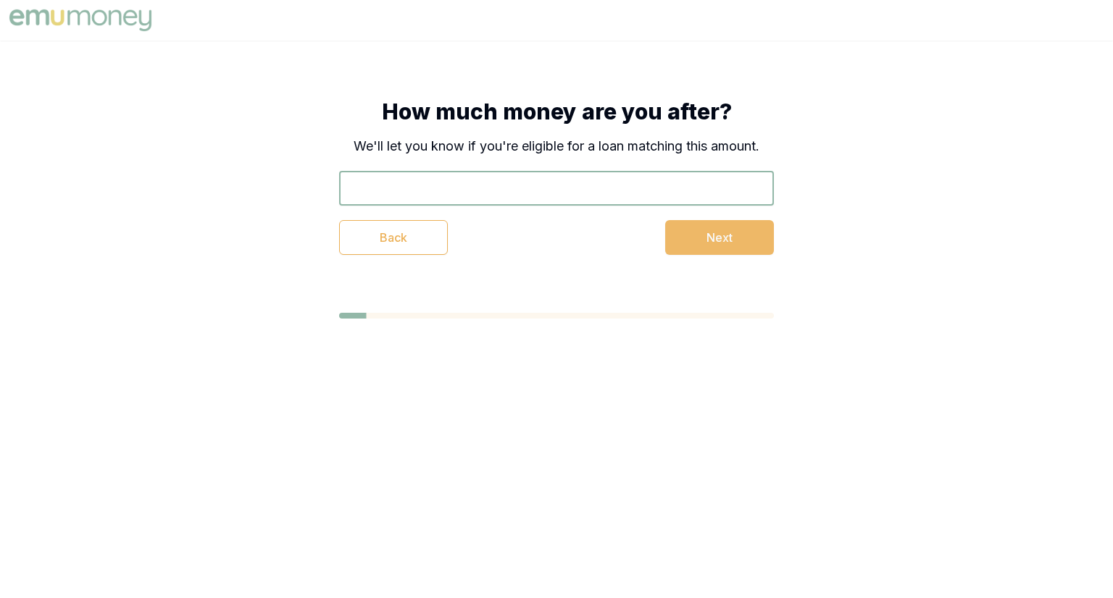
click at [524, 195] on input "text" at bounding box center [556, 188] width 435 height 35
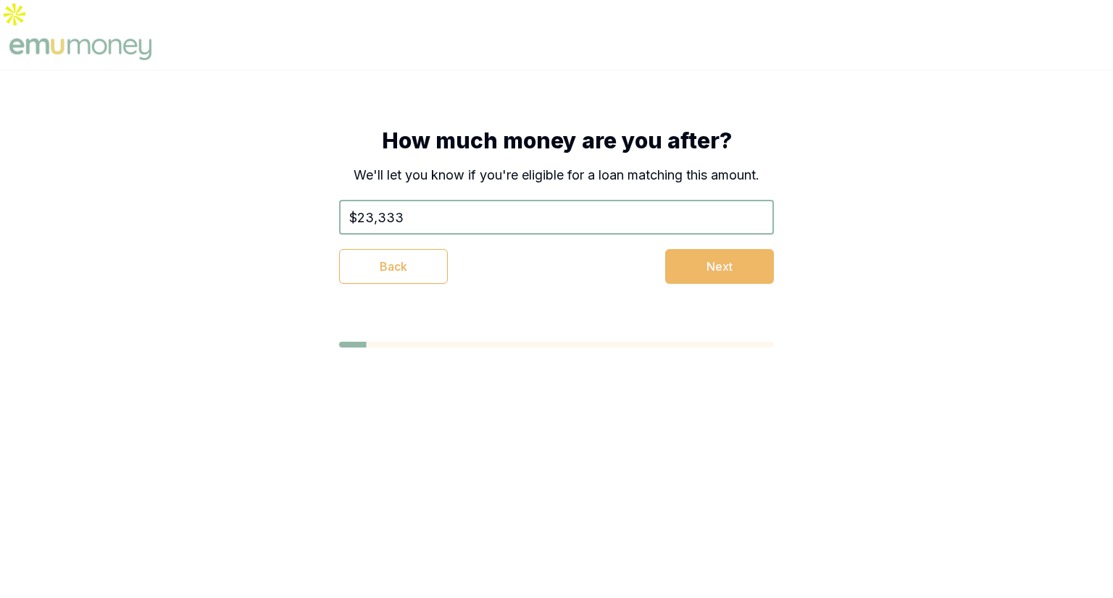
type input "$23,333"
click at [713, 251] on button "Next" at bounding box center [719, 266] width 109 height 35
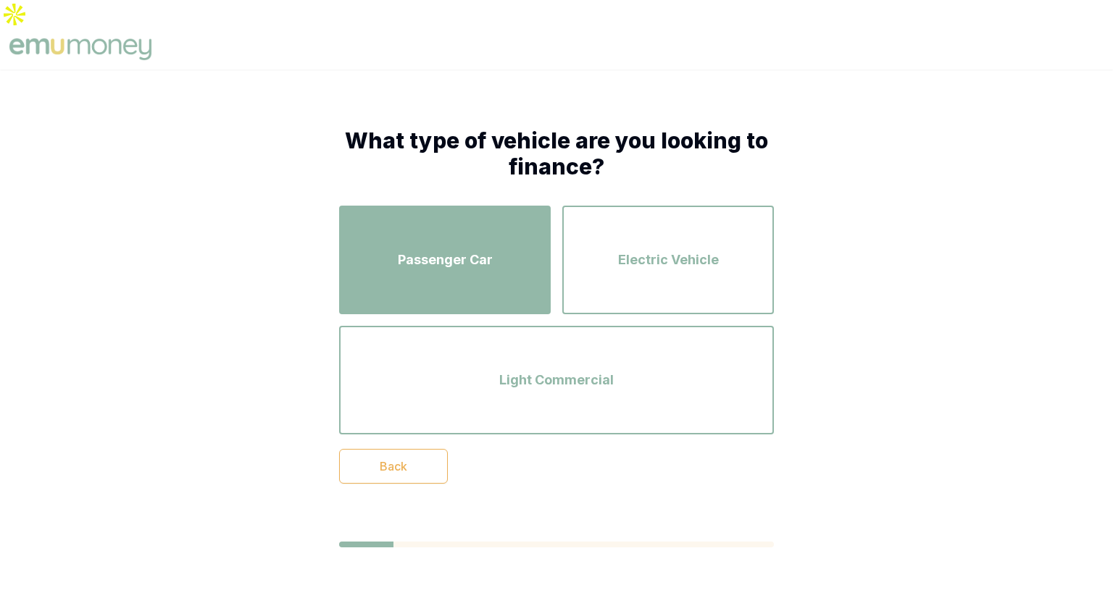
click at [493, 238] on div "Passenger Car" at bounding box center [444, 260] width 185 height 83
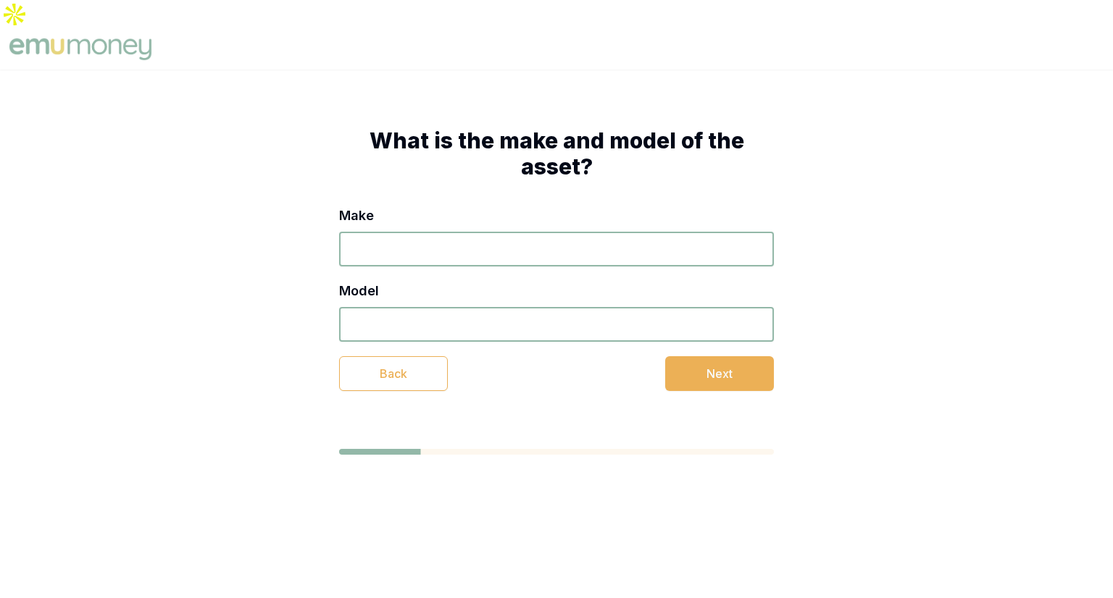
click at [513, 232] on input "Make" at bounding box center [556, 249] width 435 height 35
click at [440, 232] on input "Make" at bounding box center [556, 249] width 435 height 35
click at [409, 232] on input "Make" at bounding box center [556, 249] width 435 height 35
type input "be"
drag, startPoint x: 451, startPoint y: 296, endPoint x: 495, endPoint y: 308, distance: 45.0
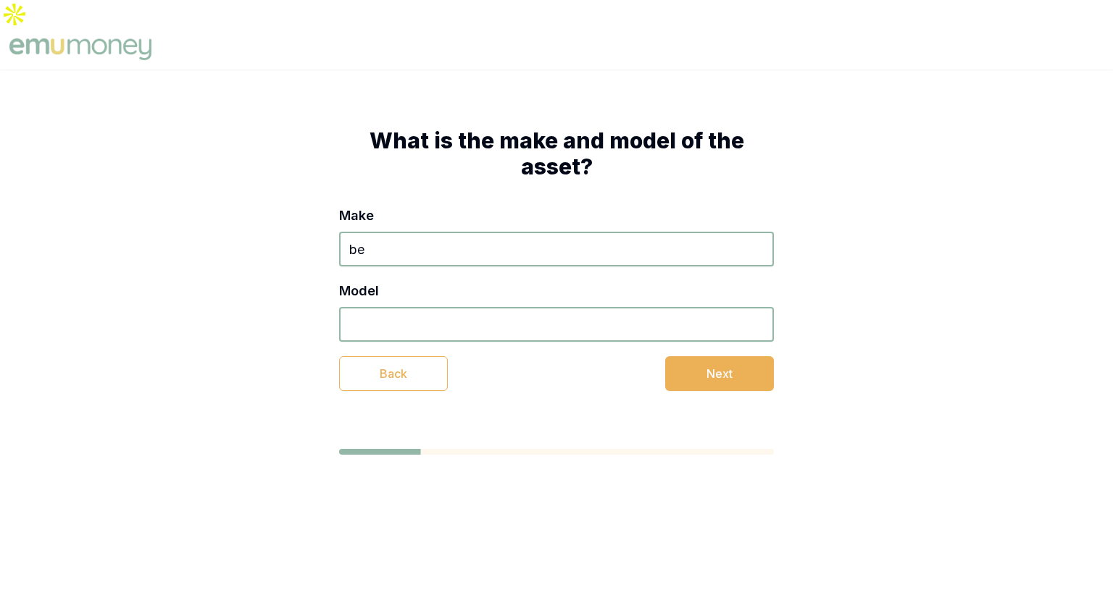
click at [451, 307] on input "Model" at bounding box center [556, 324] width 435 height 35
type input "b"
click at [693, 356] on button "Next" at bounding box center [719, 373] width 109 height 35
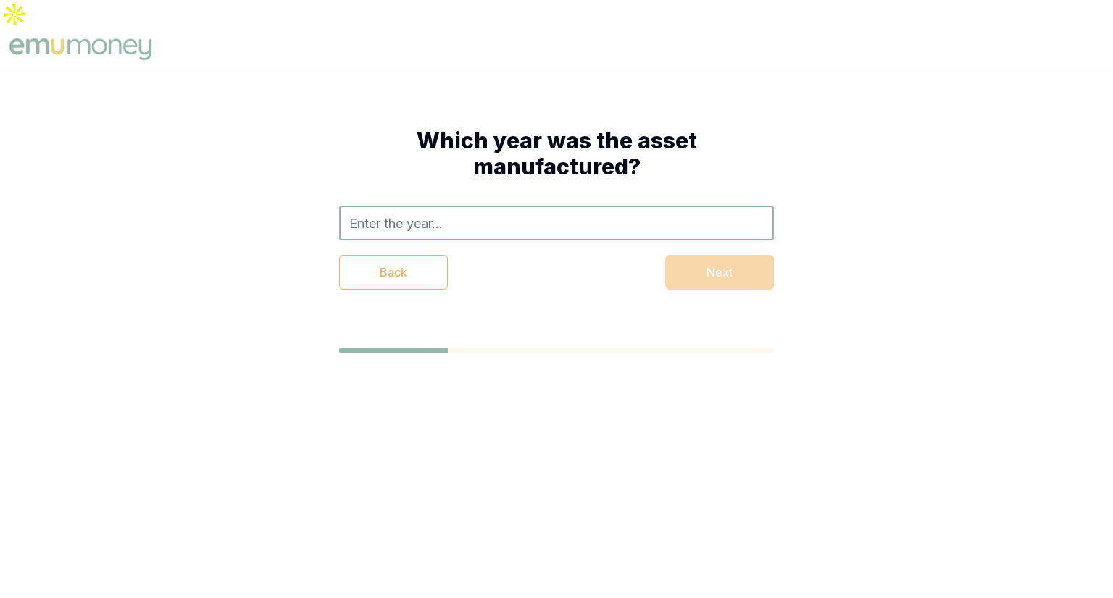
click at [501, 206] on input "text" at bounding box center [556, 223] width 435 height 35
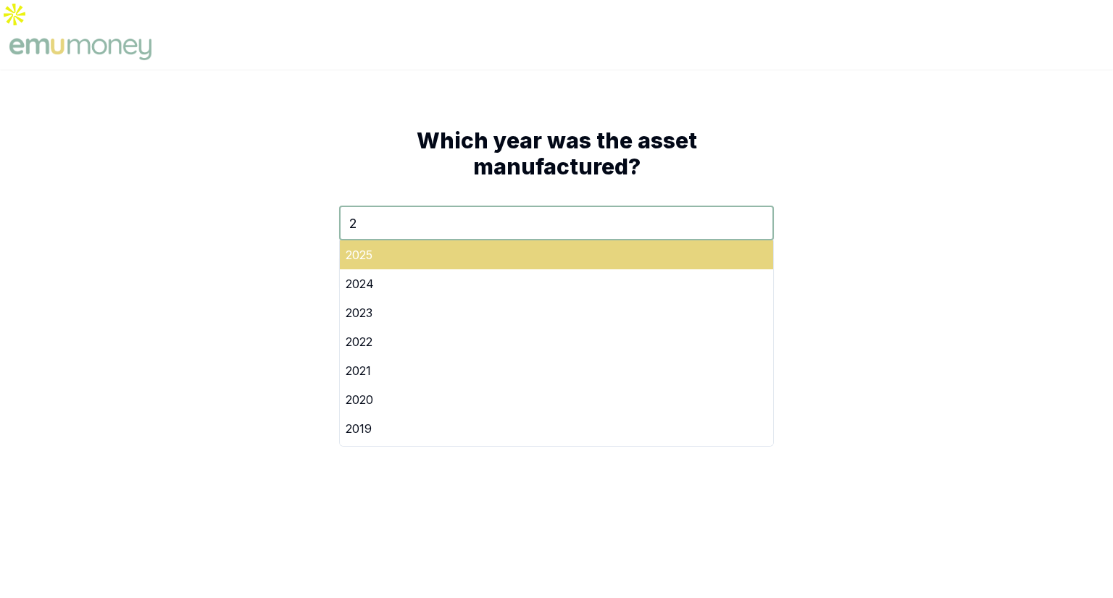
type input "2"
click at [390, 240] on div "2025" at bounding box center [556, 254] width 433 height 29
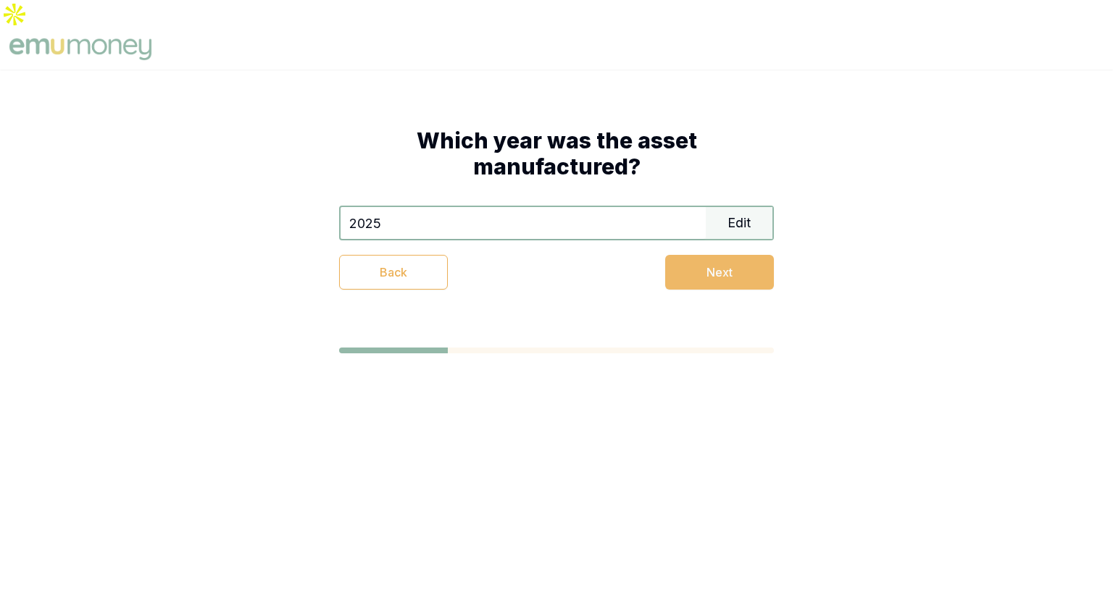
click at [729, 255] on button "Next" at bounding box center [719, 272] width 109 height 35
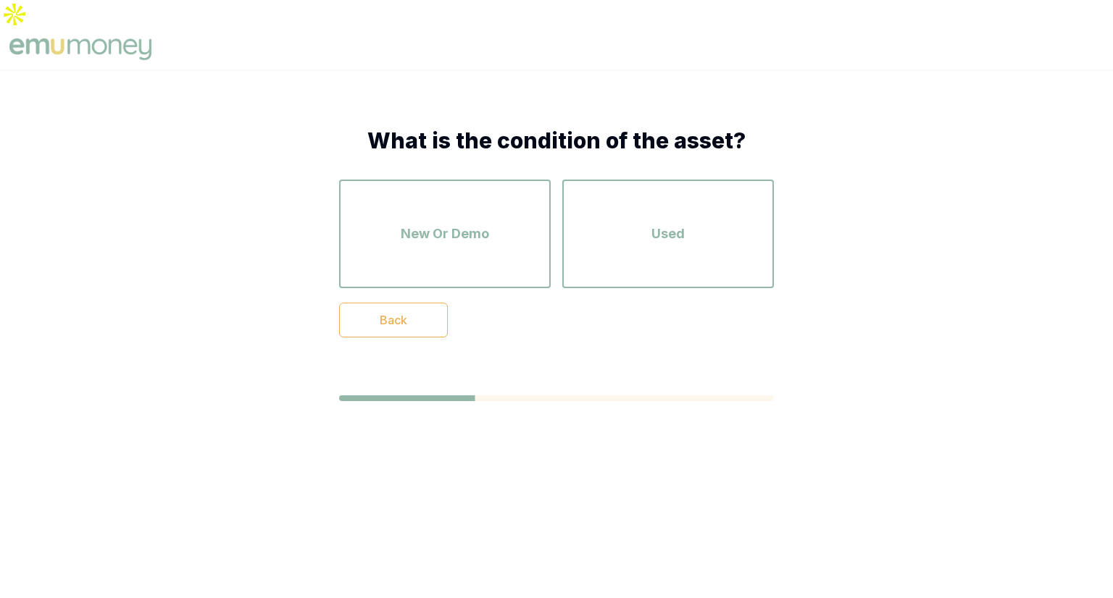
click at [554, 201] on div "New Or Demo Used" at bounding box center [556, 234] width 435 height 109
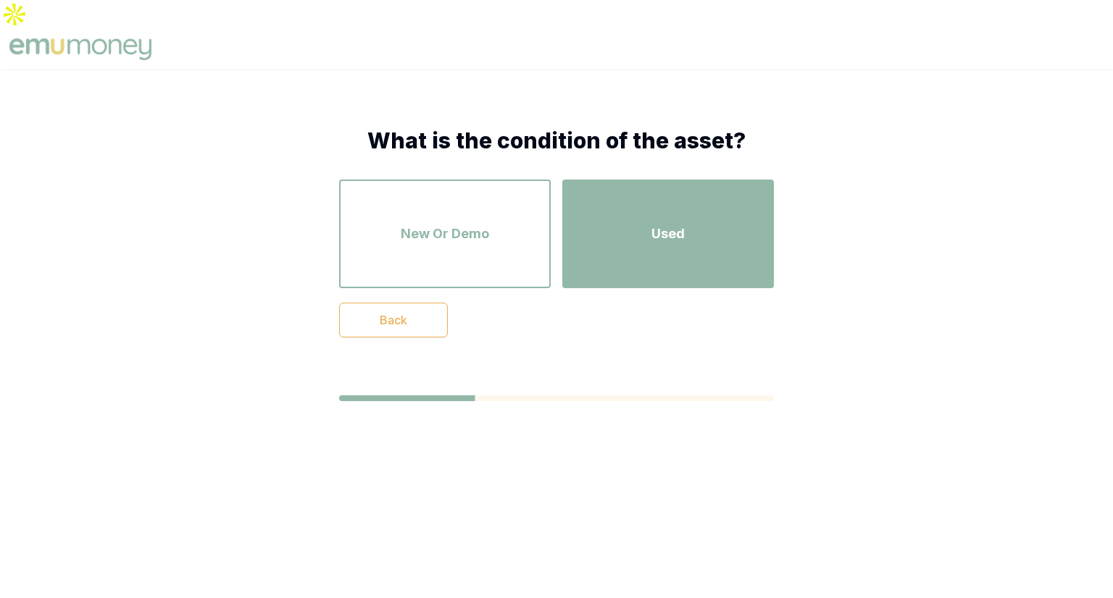
drag, startPoint x: 556, startPoint y: 199, endPoint x: 572, endPoint y: 200, distance: 15.2
click at [556, 199] on div "New Or Demo Used" at bounding box center [556, 234] width 435 height 109
click at [614, 201] on div "Used" at bounding box center [667, 234] width 185 height 83
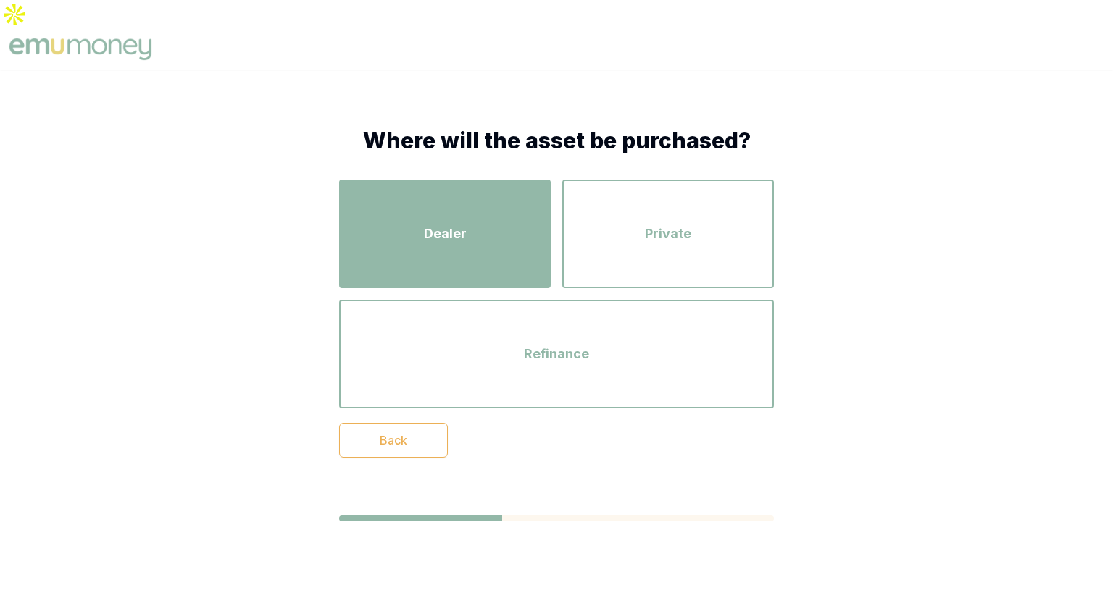
click at [380, 193] on div "Dealer" at bounding box center [444, 234] width 185 height 83
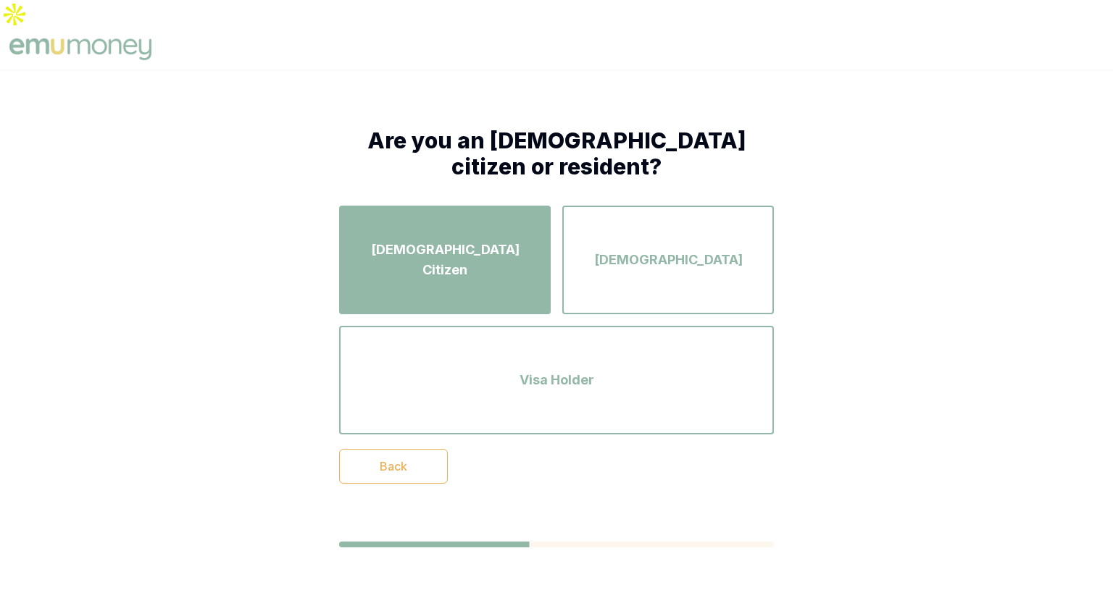
click at [533, 206] on button "Australian Citizen" at bounding box center [445, 260] width 212 height 109
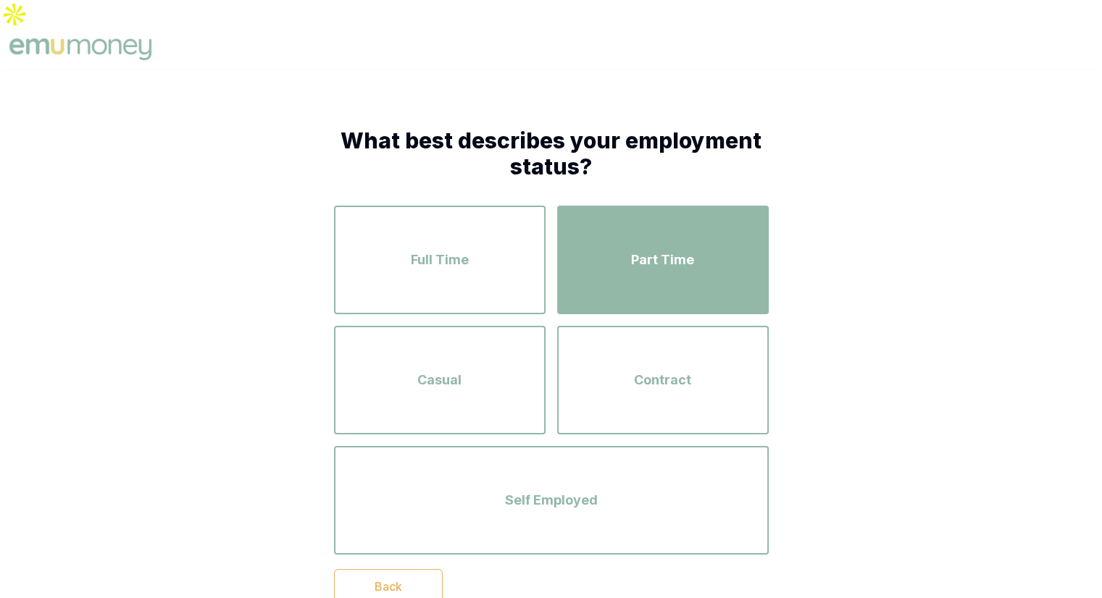
click at [650, 219] on div "Part Time" at bounding box center [662, 260] width 185 height 83
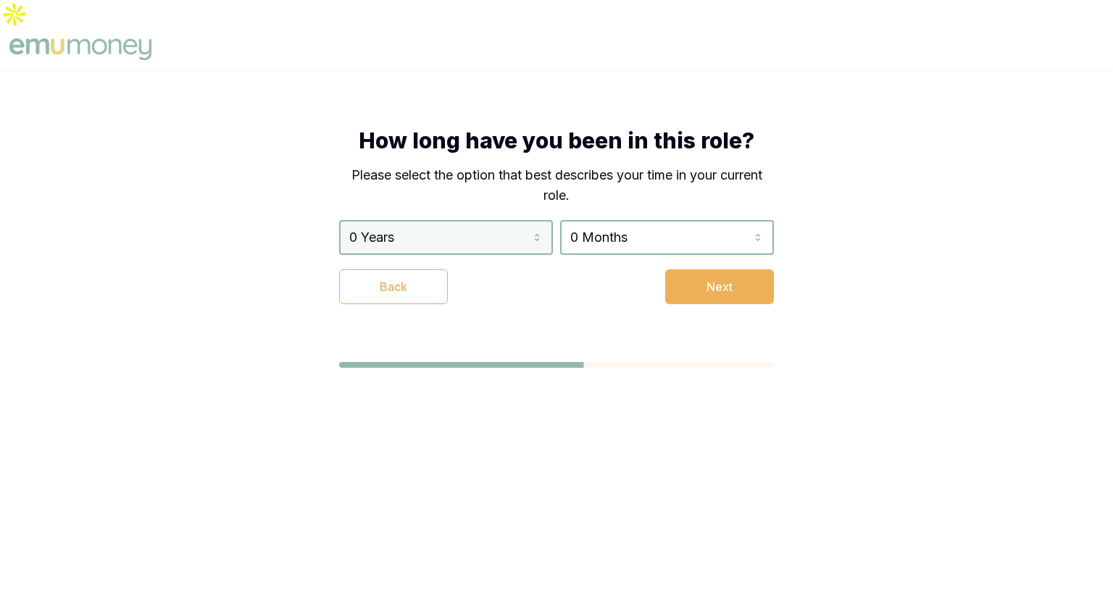
click at [551, 202] on html "How long have you been in this role? Please select the option that best describ…" at bounding box center [556, 299] width 1113 height 598
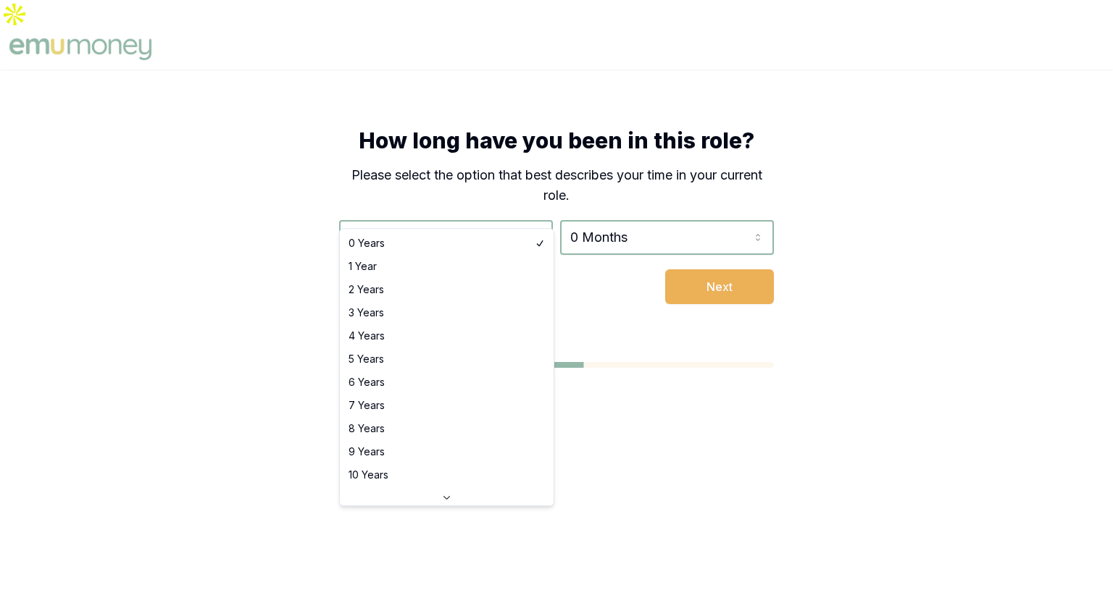
select select "2"
drag, startPoint x: 533, startPoint y: 296, endPoint x: 562, endPoint y: 282, distance: 32.4
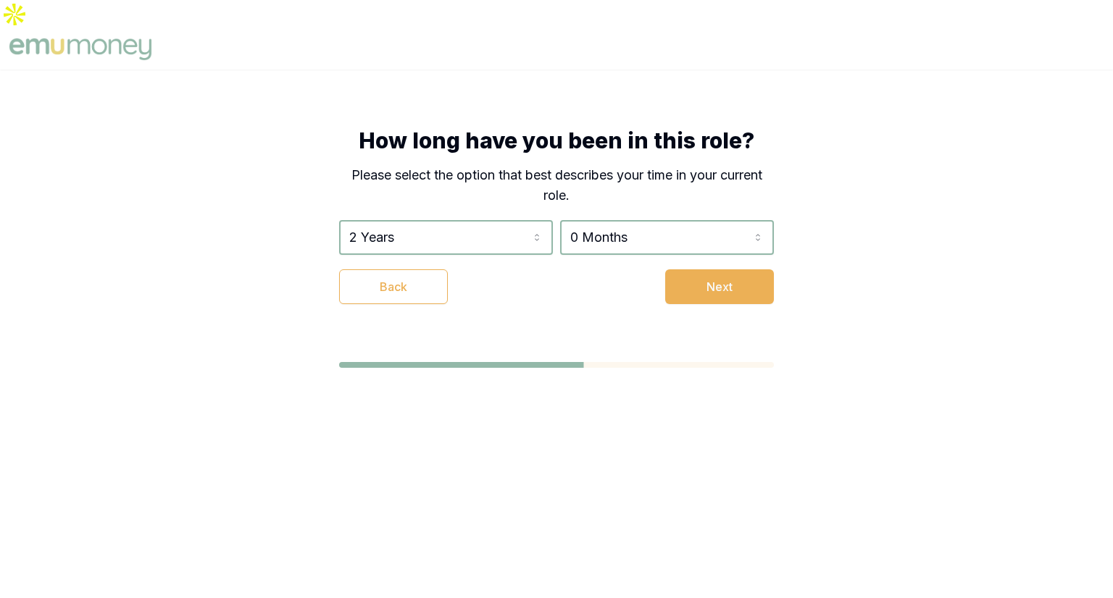
click at [657, 269] on div "Back Next" at bounding box center [556, 286] width 435 height 35
click at [698, 269] on button "Next" at bounding box center [719, 286] width 109 height 35
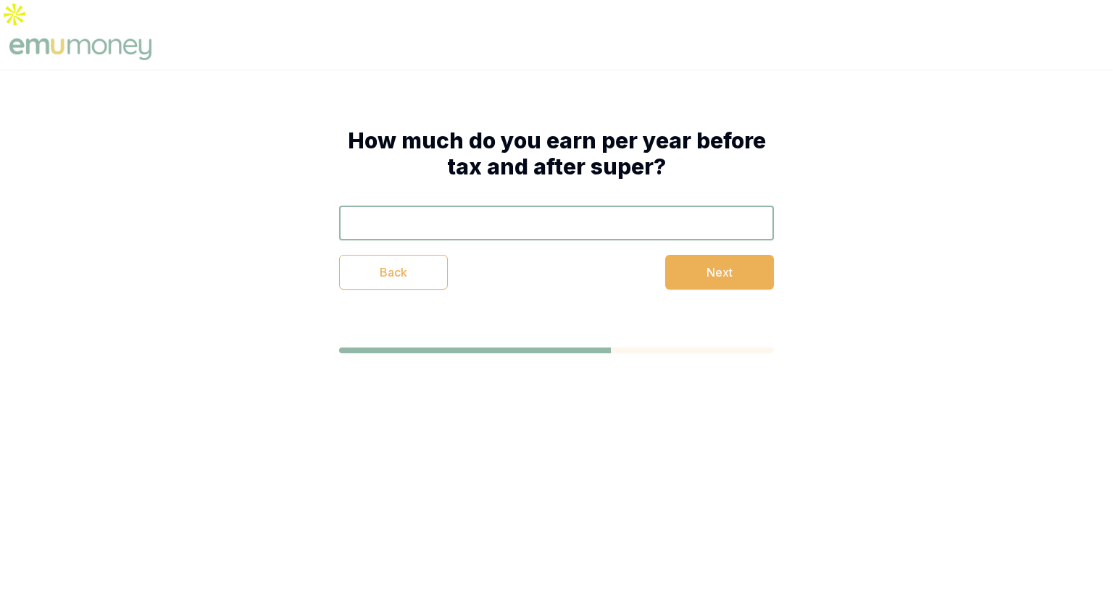
click at [527, 206] on input "text" at bounding box center [556, 223] width 435 height 35
type input "$23,333"
click at [725, 255] on button "Next" at bounding box center [719, 272] width 109 height 35
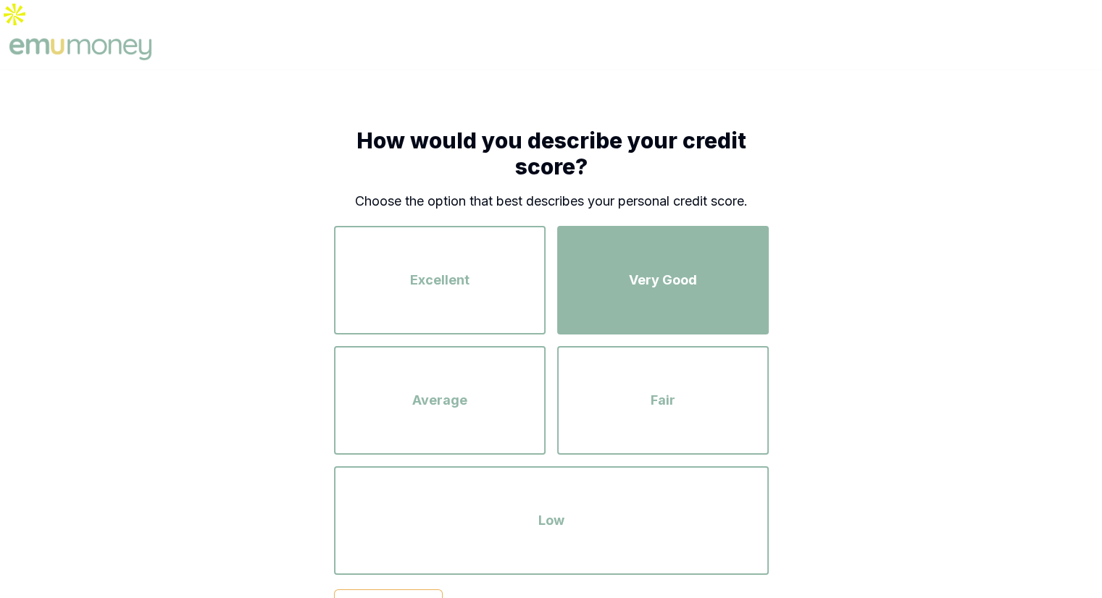
click at [678, 270] on span "Very Good" at bounding box center [663, 280] width 68 height 20
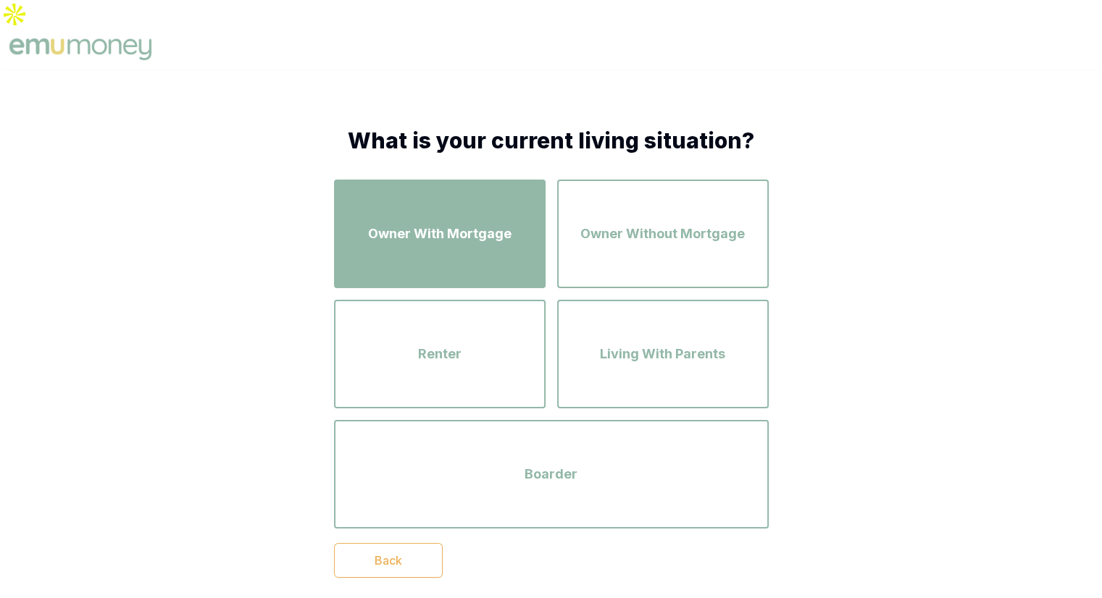
click at [490, 233] on div "Owner With Mortgage" at bounding box center [439, 234] width 185 height 83
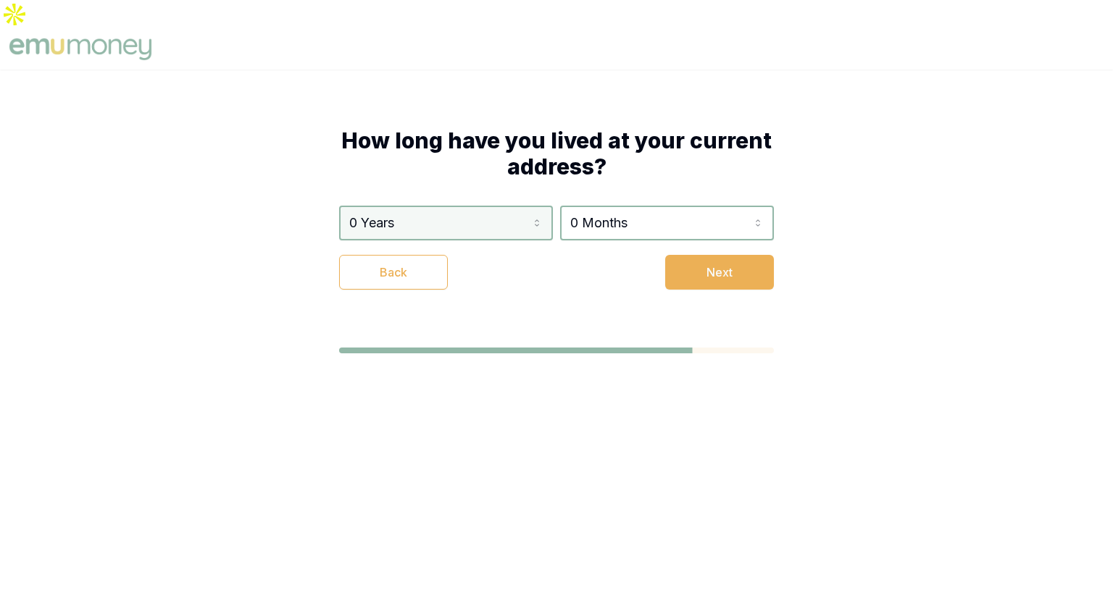
click at [431, 201] on html "How long have you lived at your current address? 0 Years 0 Years 1 Year 2 Years…" at bounding box center [556, 299] width 1113 height 598
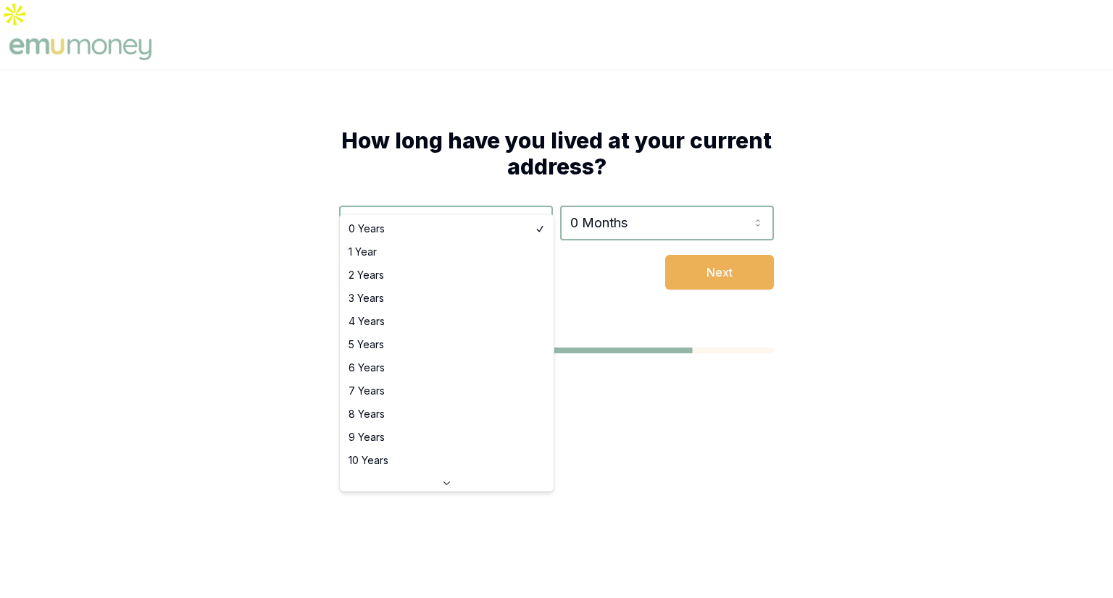
select select "5"
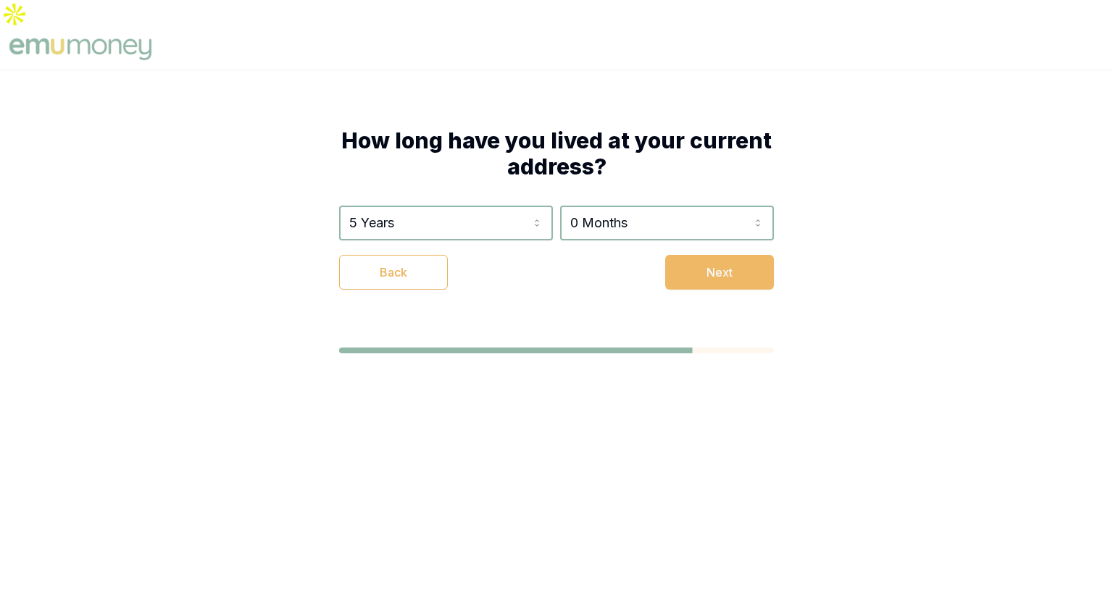
click at [700, 255] on button "Next" at bounding box center [719, 272] width 109 height 35
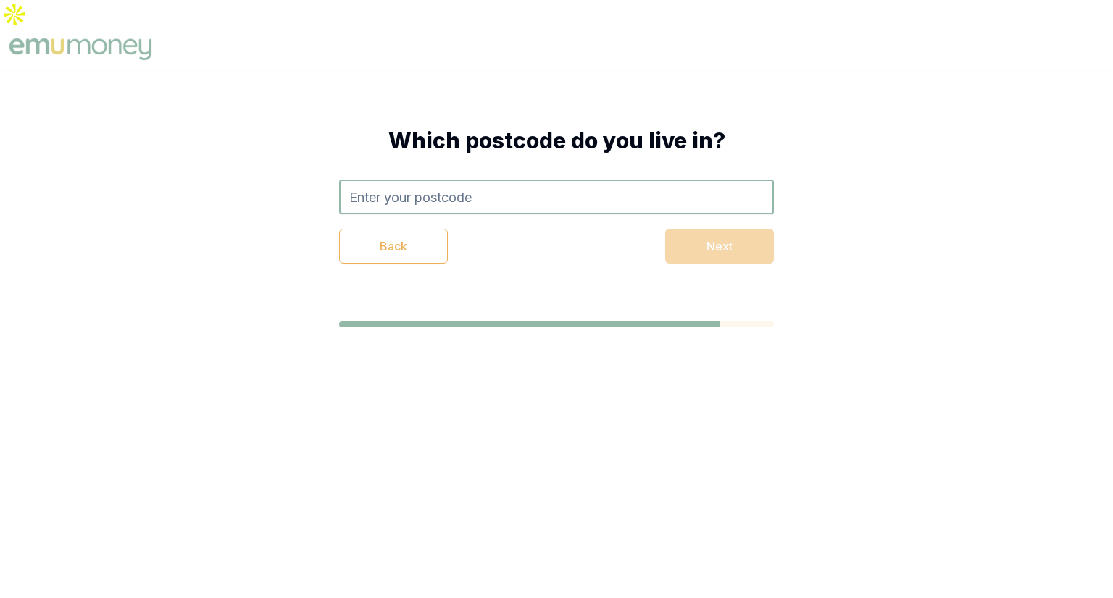
drag, startPoint x: 597, startPoint y: 184, endPoint x: 600, endPoint y: 175, distance: 9.9
click at [597, 184] on input "text" at bounding box center [556, 197] width 435 height 35
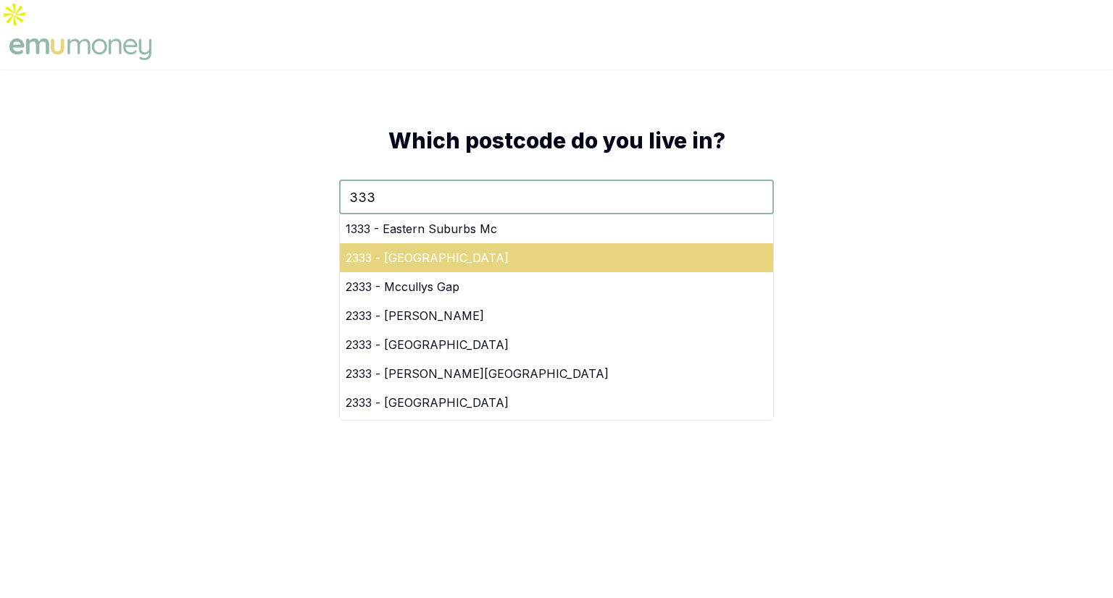
type input "333"
click at [391, 243] on div "2333 - Baerami Creek" at bounding box center [556, 257] width 433 height 29
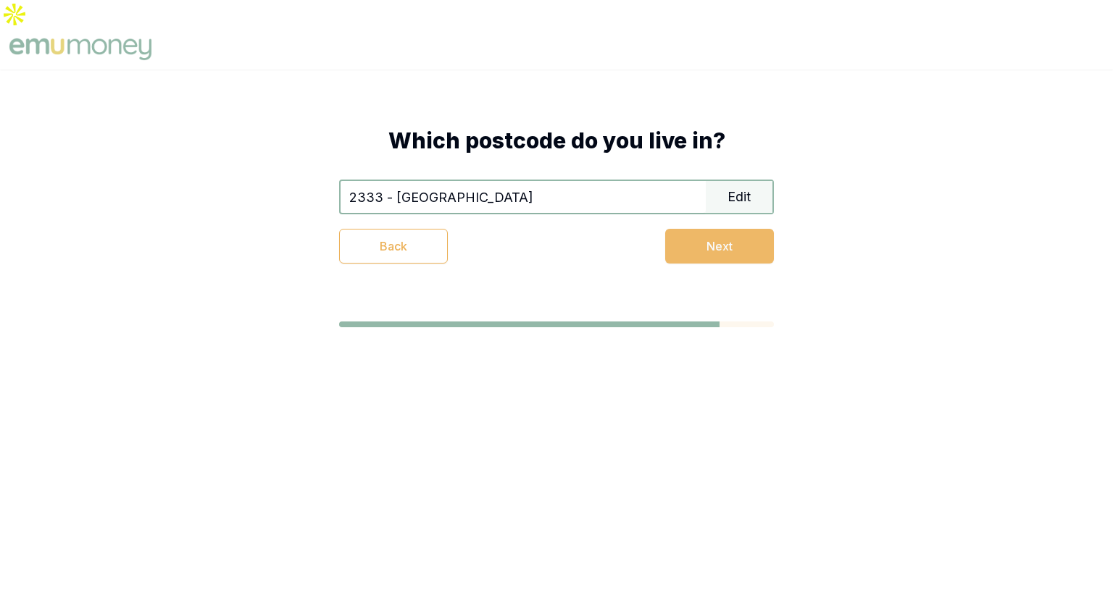
click at [719, 229] on button "Next" at bounding box center [719, 246] width 109 height 35
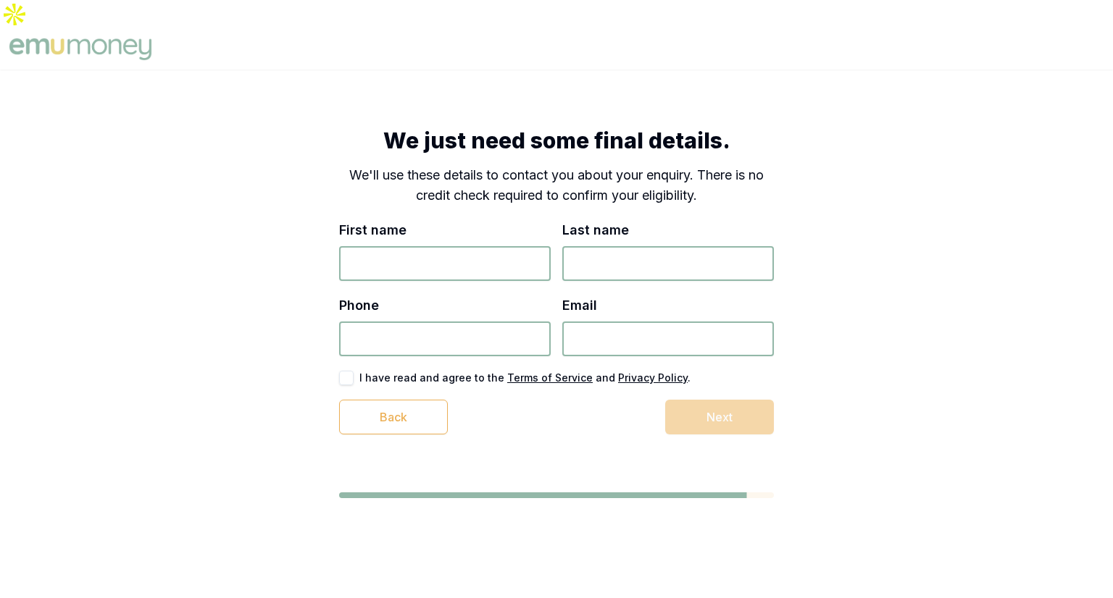
click at [406, 246] on input "First name" at bounding box center [445, 263] width 212 height 35
click at [892, 212] on div "We just need some final details. We'll use these details to contact you about y…" at bounding box center [556, 313] width 1113 height 487
